Goal: Task Accomplishment & Management: Manage account settings

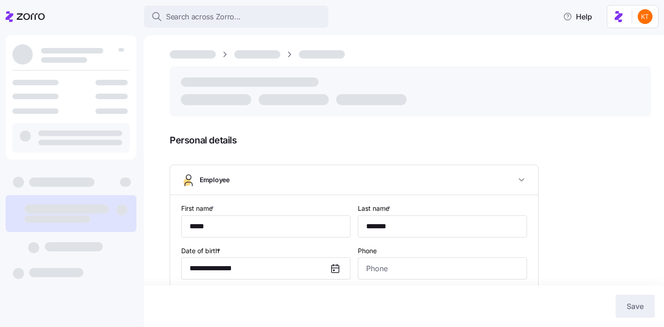
type input "**********"
type input "(574) 261-8216"
type input "[DEMOGRAPHIC_DATA] citizen"
type input "Married"
type input "Full time"
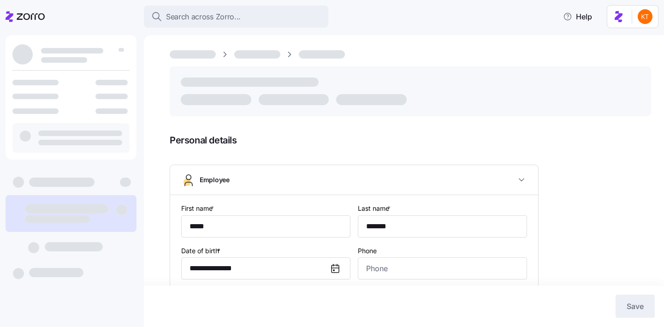
type input "Hourly"
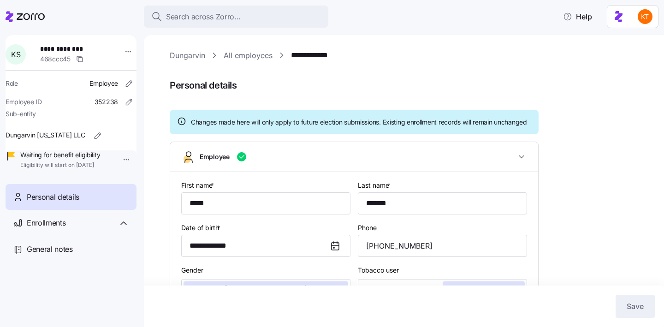
type input "IN"
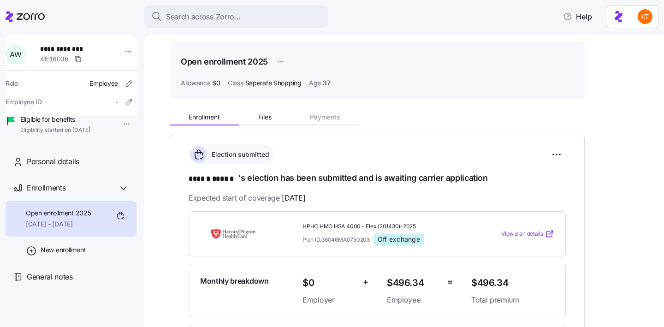
scroll to position [140, 0]
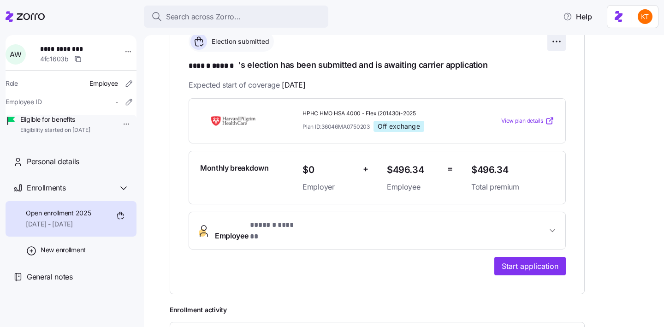
click at [556, 39] on html "**********" at bounding box center [332, 161] width 664 height 322
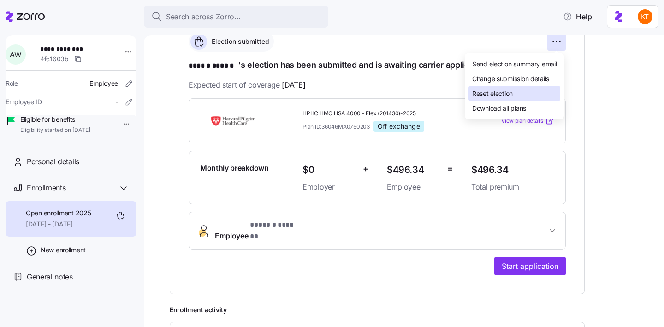
click at [519, 89] on div "Reset election" at bounding box center [515, 93] width 92 height 15
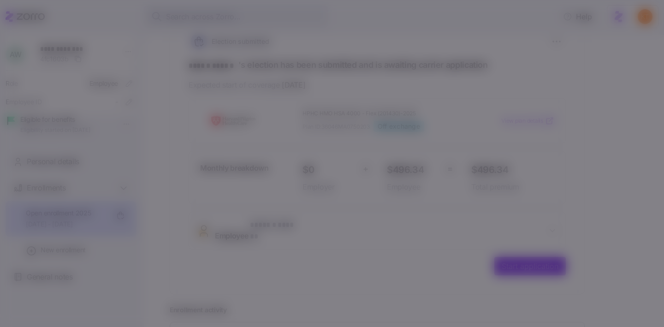
scroll to position [138, 0]
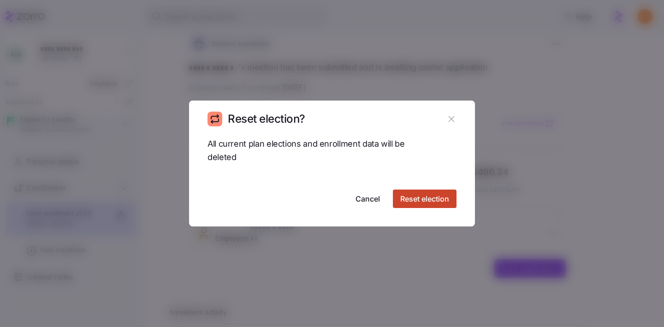
click at [413, 204] on span "Reset election" at bounding box center [424, 198] width 49 height 11
